Goal: Find specific page/section: Find specific page/section

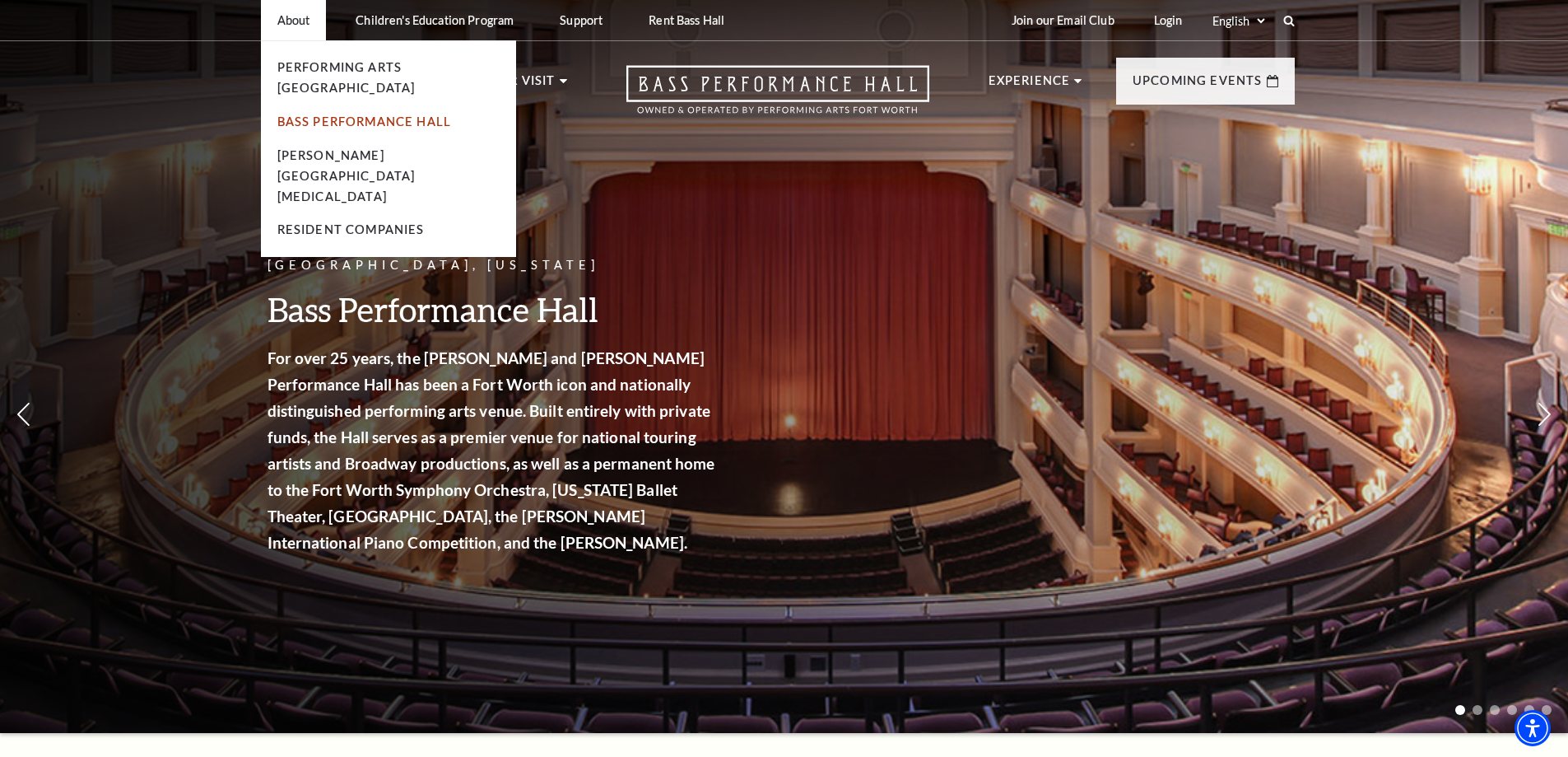
click at [333, 114] on link "Bass Performance Hall" at bounding box center [365, 121] width 175 height 14
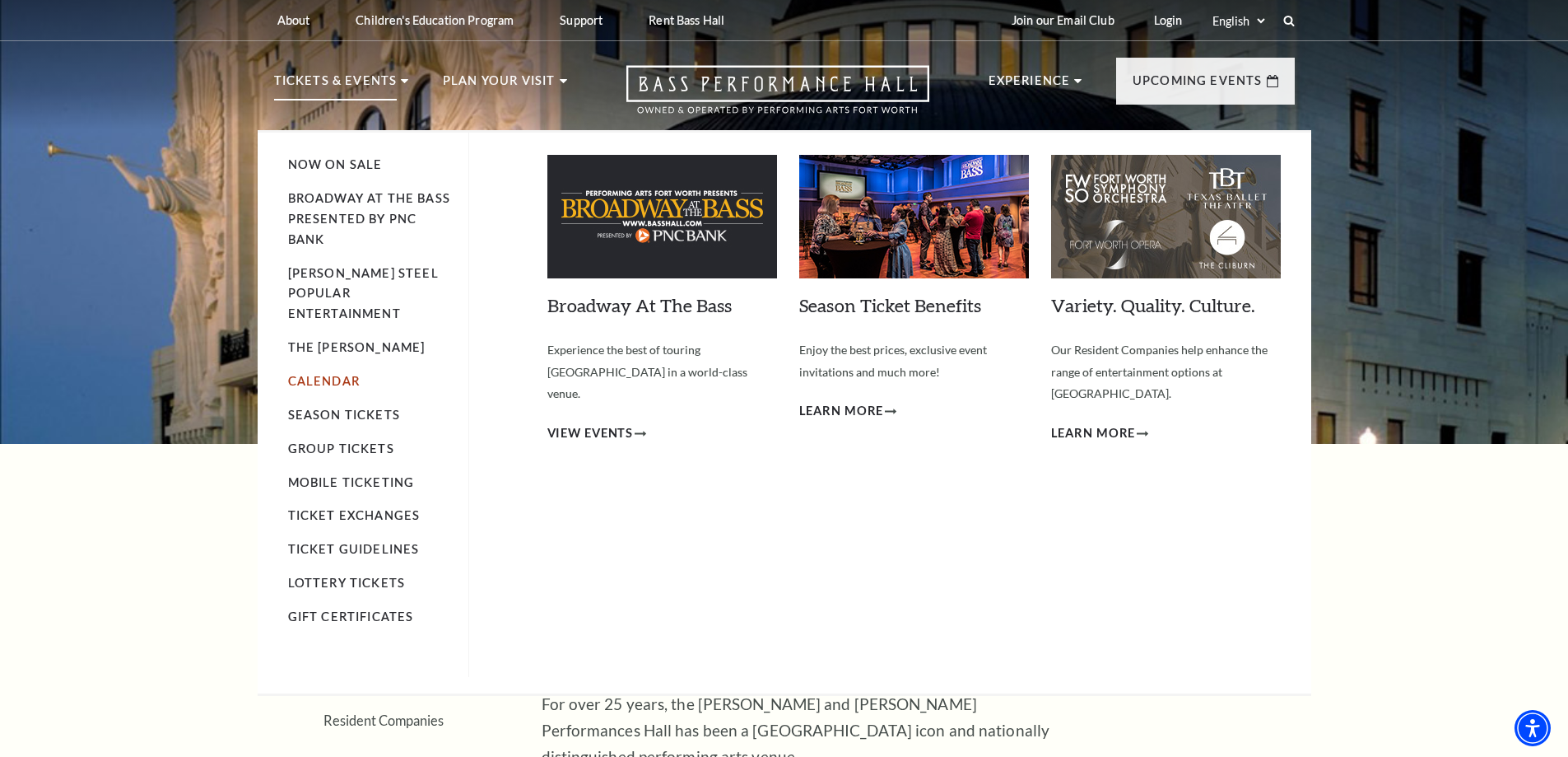
click at [335, 374] on link "Calendar" at bounding box center [323, 381] width 72 height 14
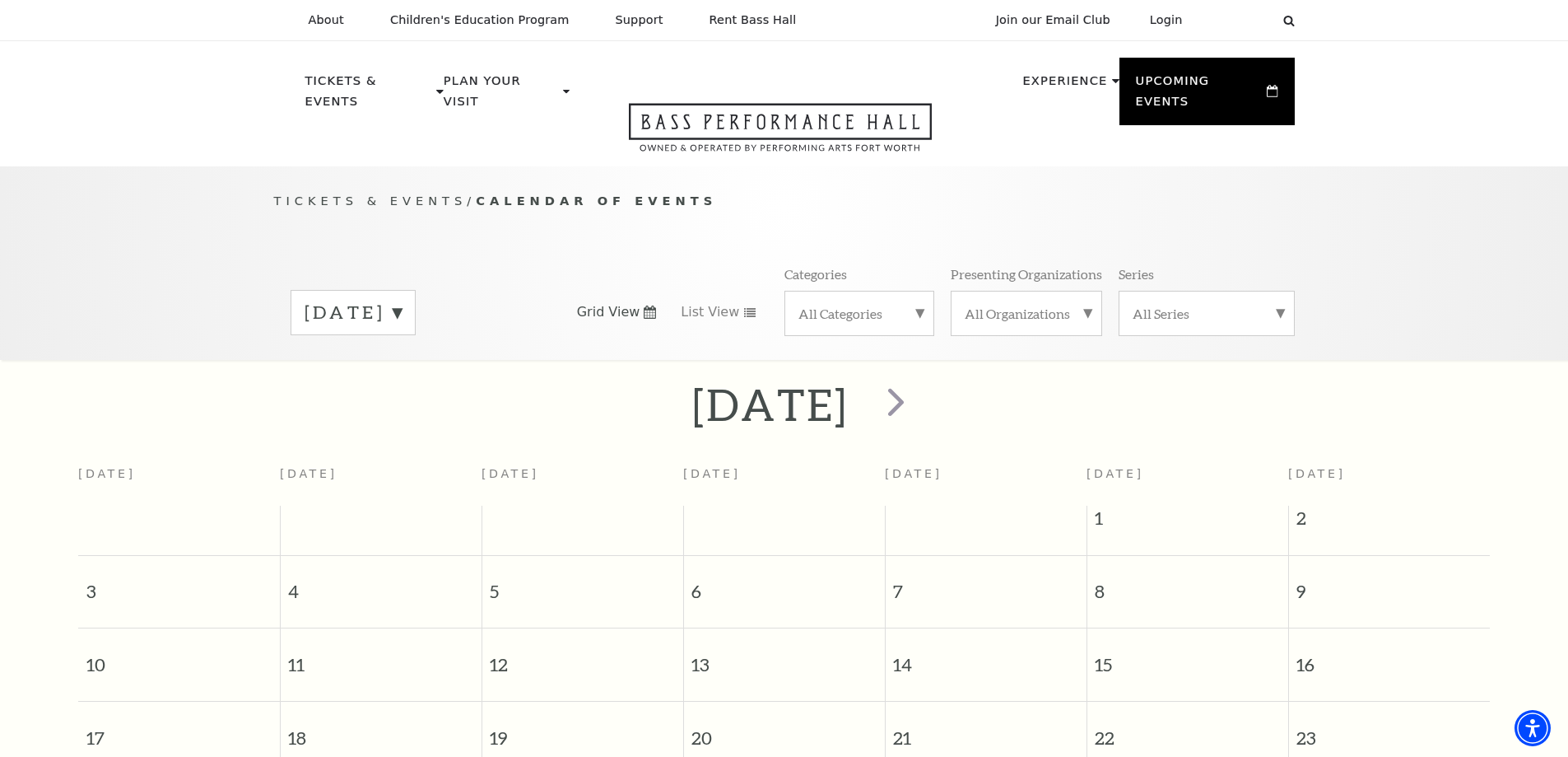
click at [416, 310] on div "[DATE]" at bounding box center [353, 312] width 125 height 45
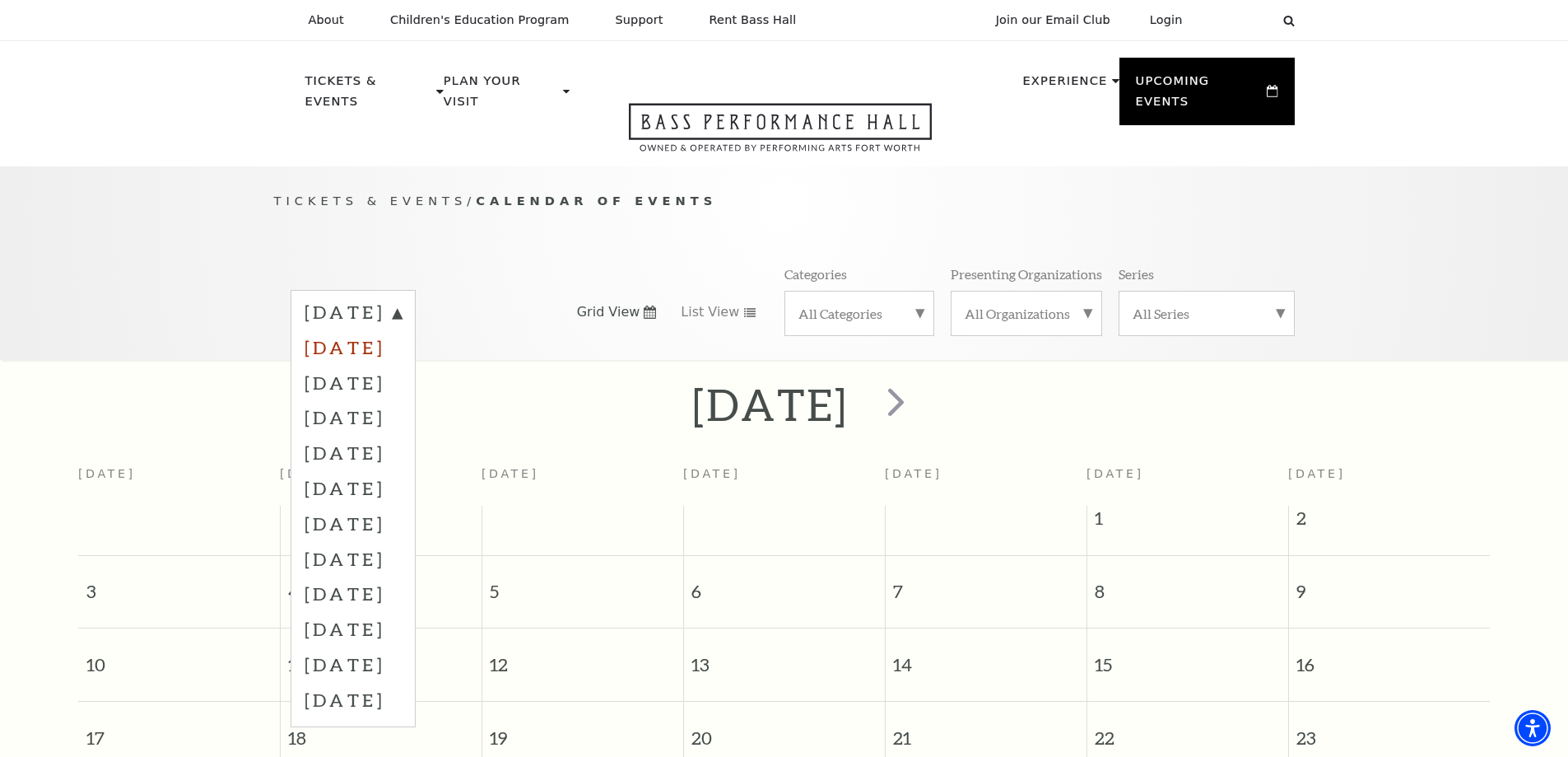
click at [402, 337] on label "[DATE]" at bounding box center [353, 347] width 97 height 35
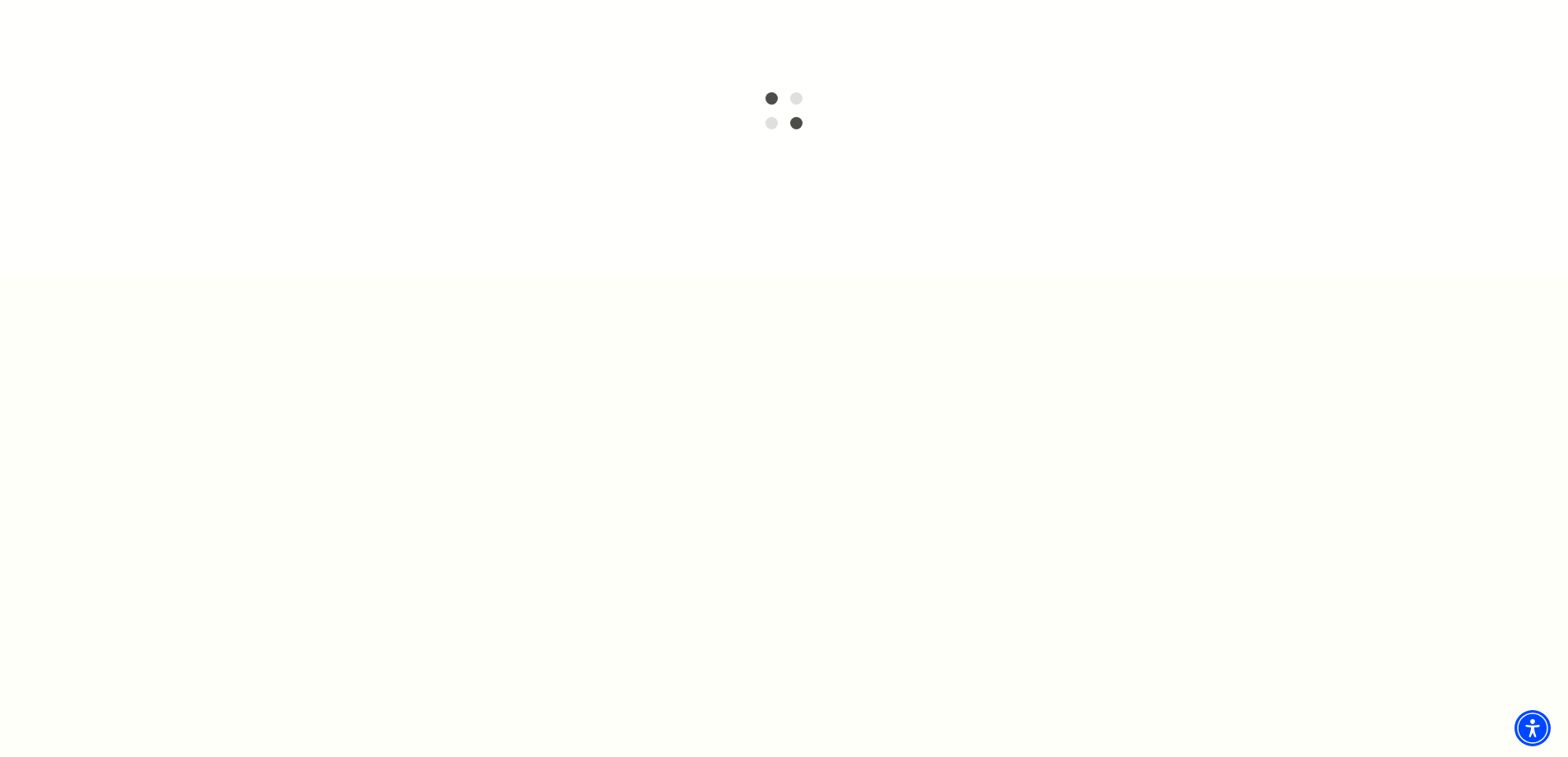
scroll to position [494, 0]
